Goal: Book appointment/travel/reservation

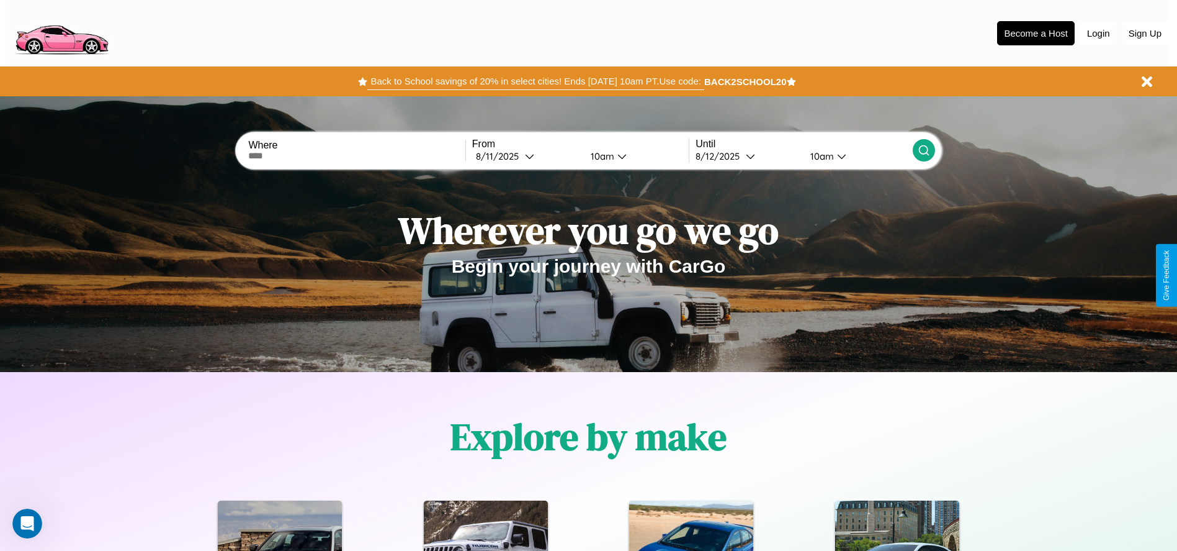
click at [536, 81] on button "Back to School savings of 20% in select cities! Ends [DATE] 10am PT. Use code:" at bounding box center [535, 81] width 336 height 17
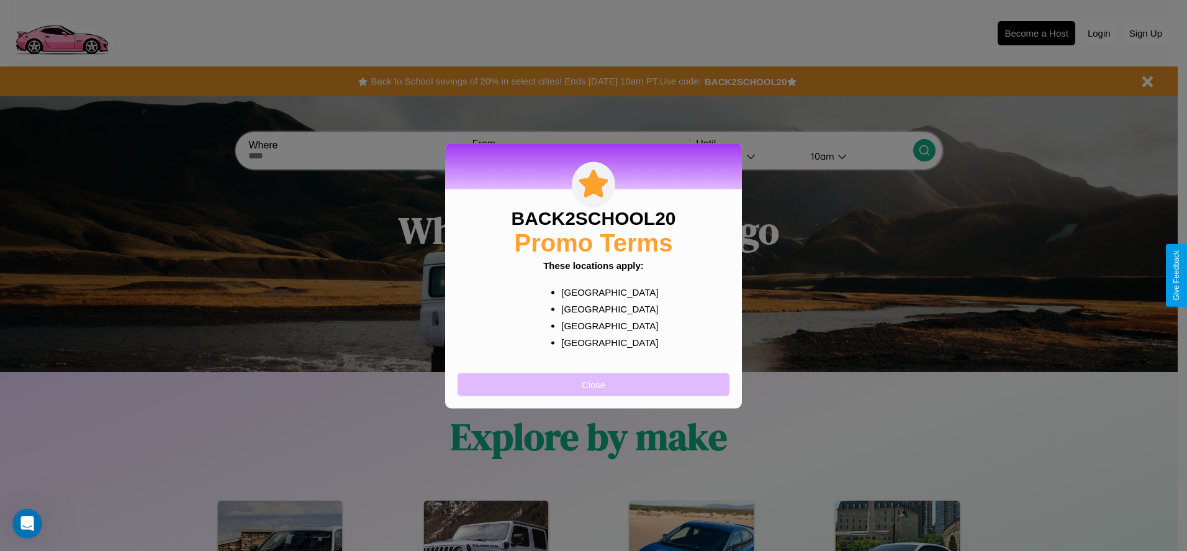
click at [593, 384] on button "Close" at bounding box center [593, 383] width 272 height 23
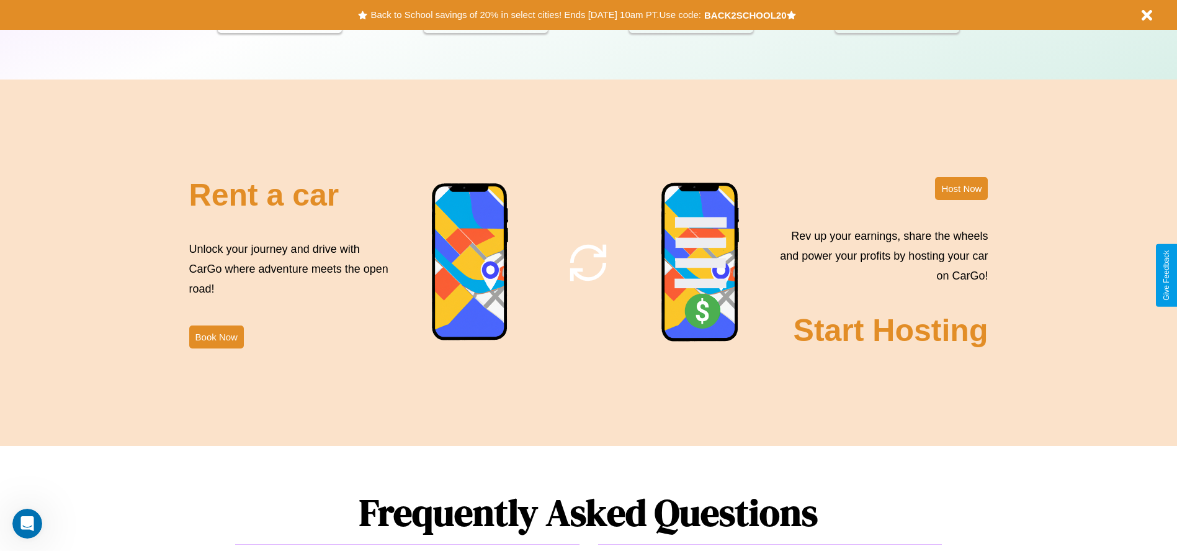
scroll to position [1501, 0]
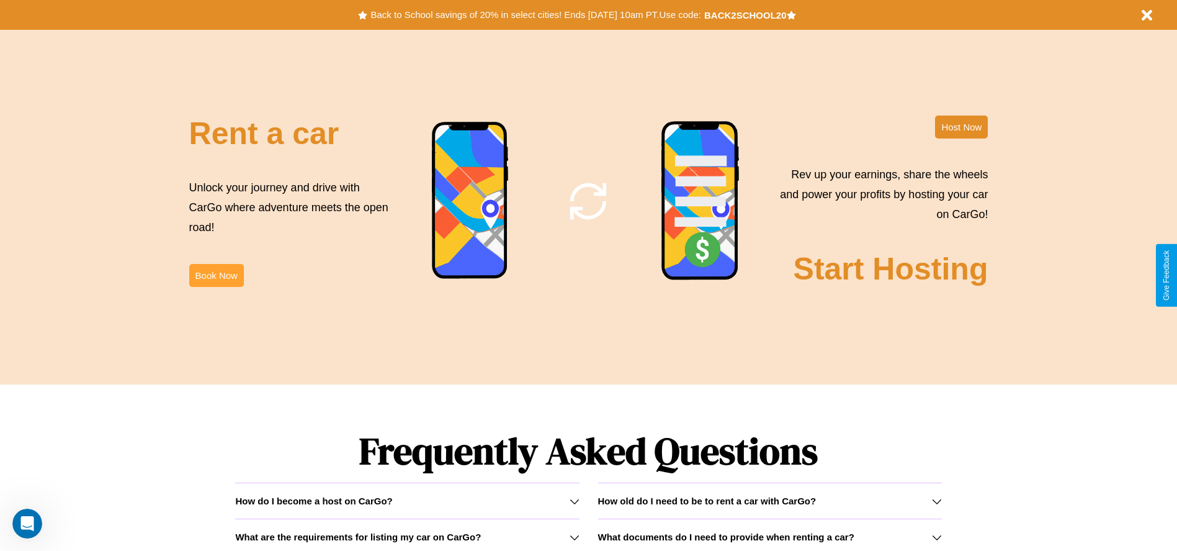
click at [216, 275] on button "Book Now" at bounding box center [216, 275] width 55 height 23
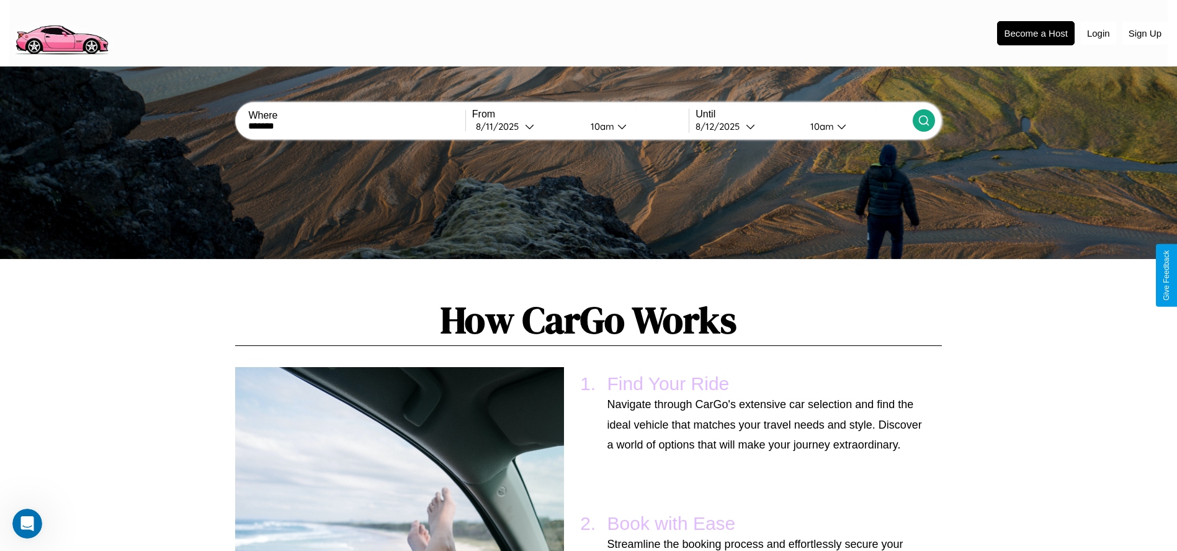
scroll to position [667, 0]
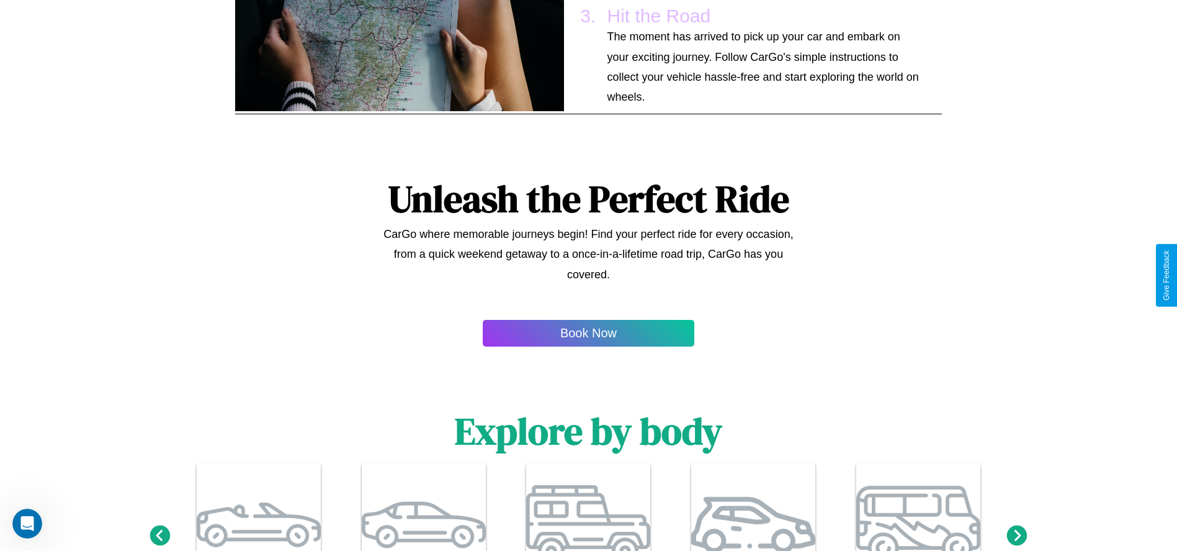
type input "*******"
click at [160, 536] on icon at bounding box center [160, 534] width 20 height 20
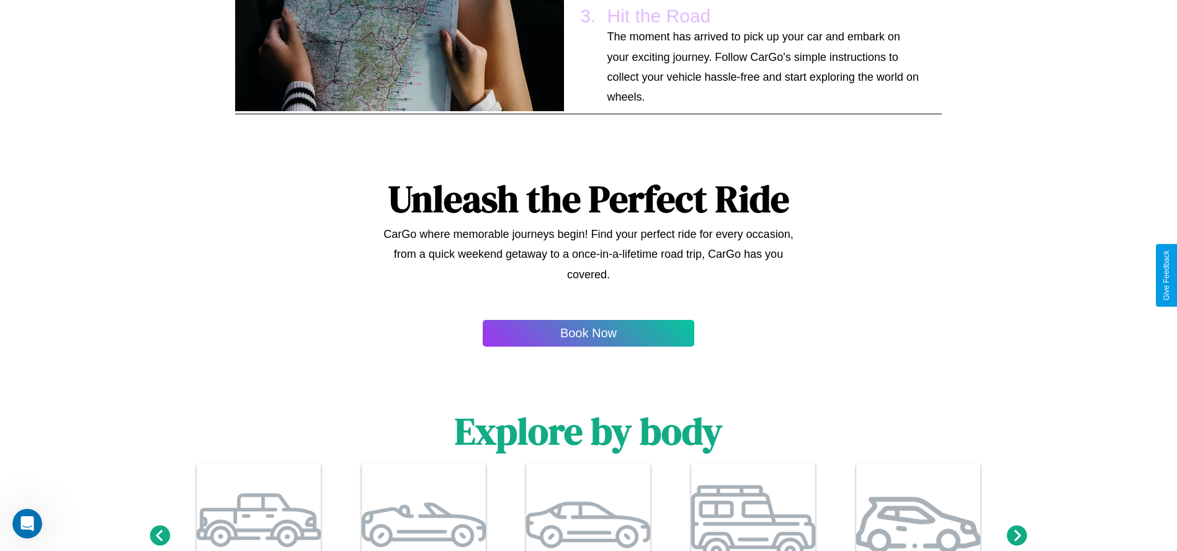
scroll to position [0, 0]
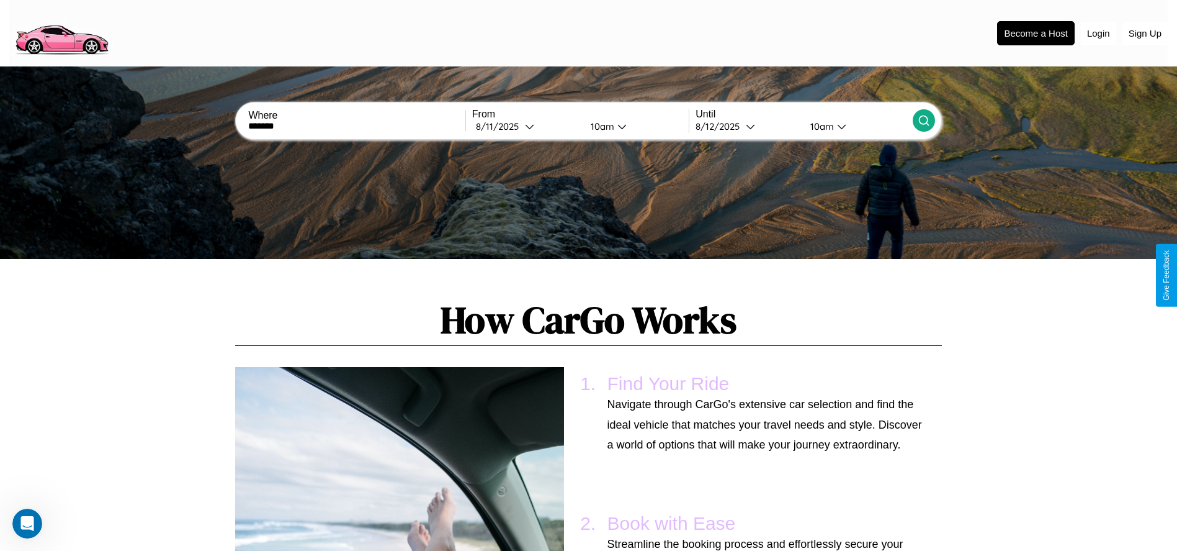
click at [924, 120] on icon at bounding box center [924, 120] width 12 height 12
